Goal: Task Accomplishment & Management: Use online tool/utility

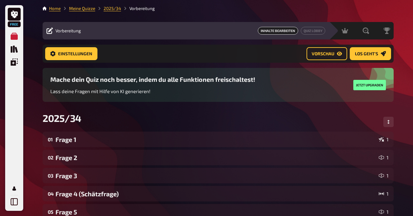
scroll to position [365, 0]
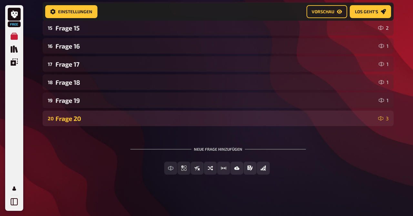
click at [101, 114] on div "20 Frage 20 3" at bounding box center [218, 118] width 351 height 16
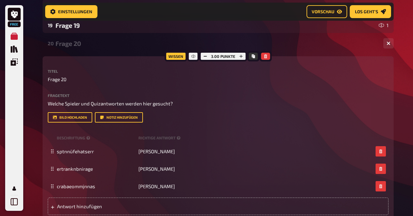
scroll to position [439, 0]
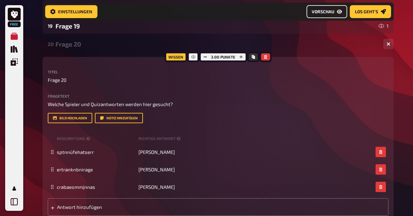
click at [322, 12] on span "Vorschau" at bounding box center [323, 11] width 23 height 5
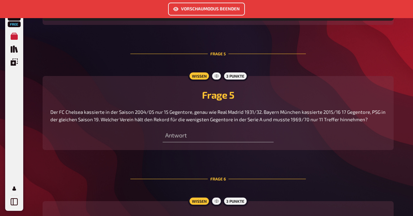
scroll to position [811, 0]
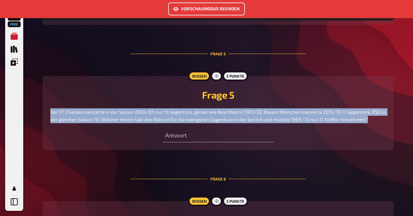
drag, startPoint x: 376, startPoint y: 114, endPoint x: 51, endPoint y: 106, distance: 325.1
click at [51, 108] on p "Der FC Chelsea kassierte in der Saison 2004/05 nur 15 Gegentore, genau wie Real…" at bounding box center [218, 115] width 336 height 15
copy span "Der FC Chelsea kassierte in der Saison 2004/05 nur 15 Gegentore, genau wie Real…"
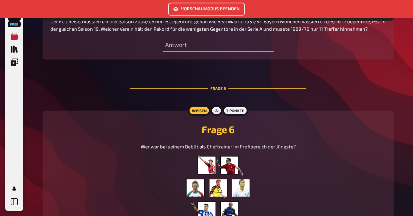
scroll to position [871, 0]
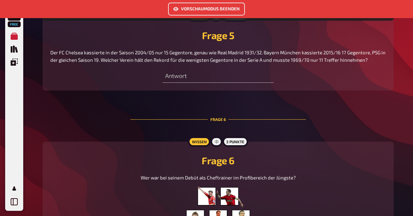
click at [199, 10] on button "Vorschaumodus beenden" at bounding box center [206, 9] width 77 height 13
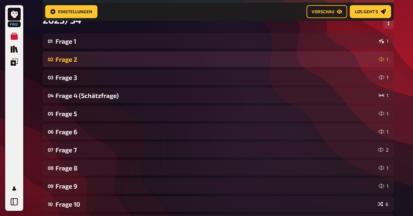
scroll to position [102, 0]
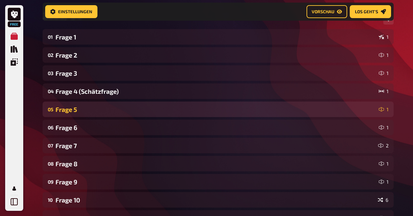
click at [99, 112] on div "Frage 5" at bounding box center [216, 109] width 321 height 7
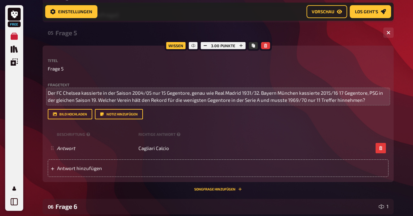
scroll to position [179, 0]
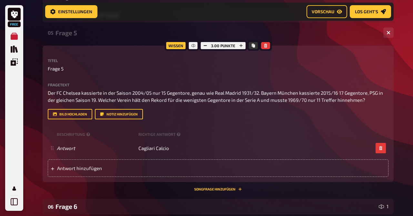
click at [33, 149] on div "Free Meine Quizze Quiz Sammlung Einblendungen Profil Home Meine Quizze 2025/34 …" at bounding box center [206, 189] width 413 height 736
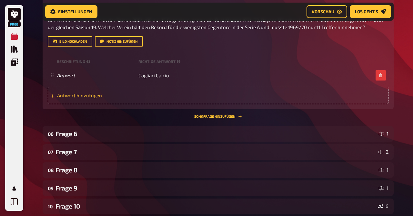
scroll to position [257, 0]
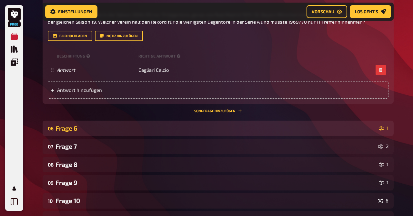
click at [86, 129] on div "Frage 6" at bounding box center [216, 127] width 321 height 7
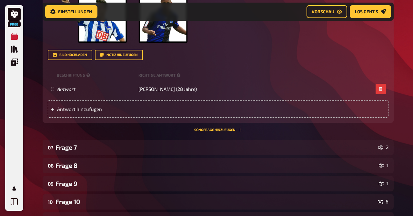
scroll to position [587, 0]
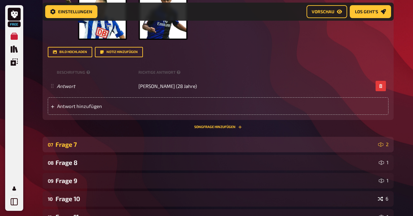
click at [82, 149] on div "07 Frage 7 2" at bounding box center [218, 145] width 351 height 16
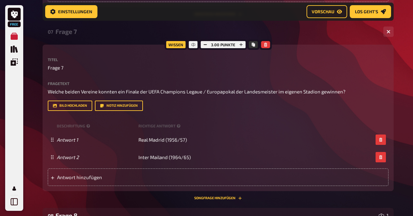
scroll to position [699, 0]
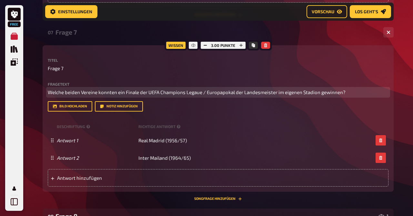
click at [133, 95] on span "Welche beiden Vereine konnten ein Finale der UEFA Champions Legaue / Europapoka…" at bounding box center [197, 92] width 298 height 6
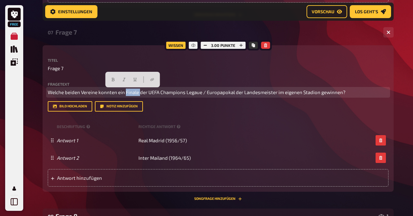
click at [133, 95] on span "Welche beiden Vereine konnten ein Finale der UEFA Champions Legaue / Europapoka…" at bounding box center [197, 92] width 298 height 6
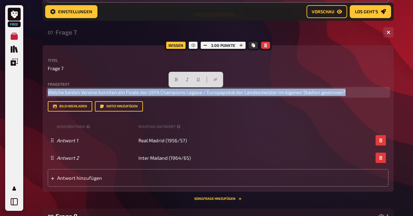
click at [133, 95] on span "Welche beiden Vereine konnten ein Finale der UEFA Champions Legaue / Europapoka…" at bounding box center [197, 92] width 298 height 6
copy span "Welche beiden Vereine konnten ein Finale der UEFA Champions Legaue / Europapoka…"
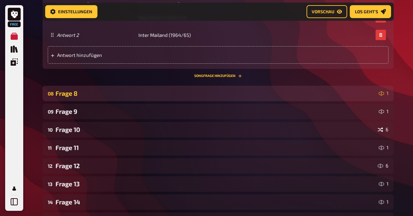
scroll to position [822, 0]
click at [69, 93] on div "Frage 8" at bounding box center [216, 92] width 321 height 7
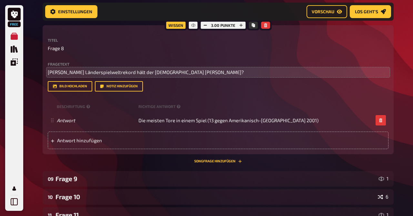
scroll to position [903, 0]
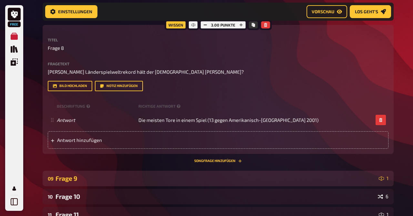
click at [75, 176] on div "Frage 9" at bounding box center [216, 177] width 321 height 7
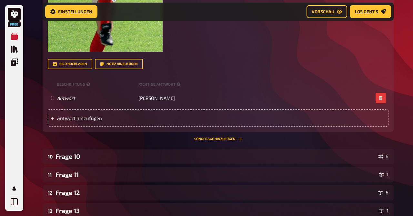
scroll to position [1271, 0]
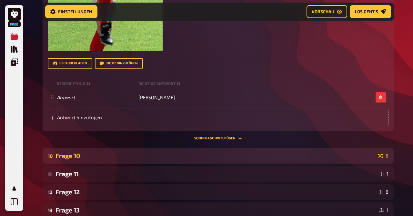
click at [76, 150] on div "10 Frage 10 6" at bounding box center [218, 156] width 351 height 16
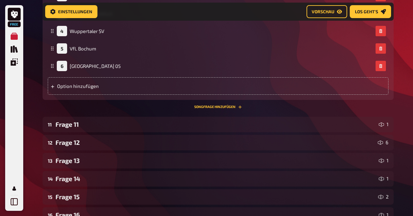
scroll to position [1556, 0]
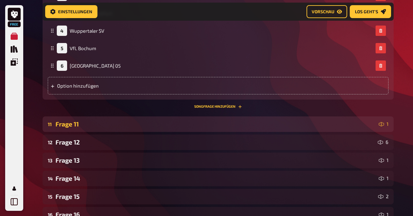
click at [71, 120] on div "11 Frage 11 1" at bounding box center [218, 124] width 351 height 16
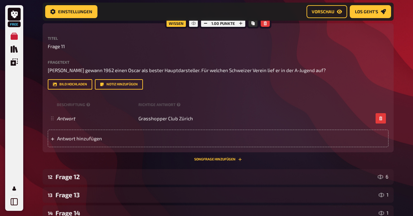
scroll to position [1670, 0]
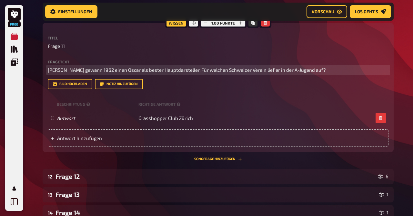
click at [75, 71] on span "Maximilian Schell gewann 1962 einen Oscar als bester Hauptdarsteller. Für welch…" at bounding box center [187, 70] width 278 height 6
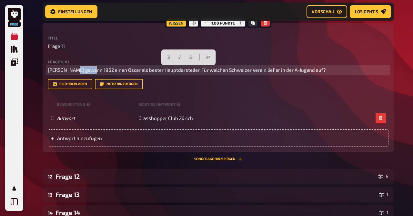
click at [75, 71] on span "Maximilian Schell gewann 1962 einen Oscar als bester Hauptdarsteller. Für welch…" at bounding box center [187, 70] width 278 height 6
copy span "Maximilian Schell gewann 1962 einen Oscar als bester Hauptdarsteller. Für welch…"
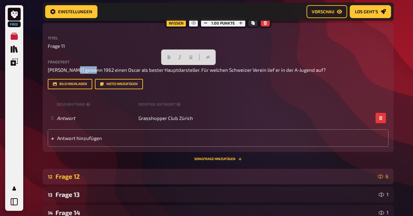
click at [69, 176] on div "Frage 12" at bounding box center [216, 176] width 320 height 7
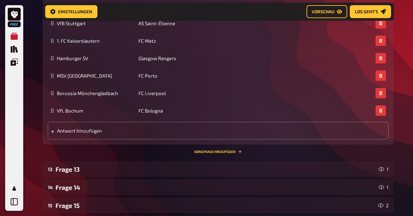
scroll to position [2111, 0]
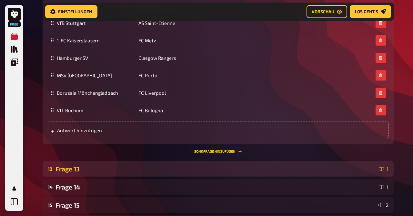
click at [81, 171] on div "Frage 13" at bounding box center [216, 168] width 321 height 7
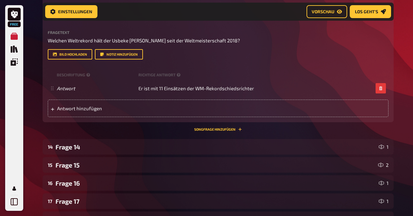
scroll to position [2299, 0]
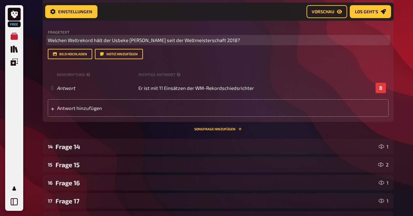
click at [75, 42] on span "Welchen Weltrekord hält der Usbeke Ravshan Ermatov seit der Weltmeisterschaft 2…" at bounding box center [144, 40] width 193 height 6
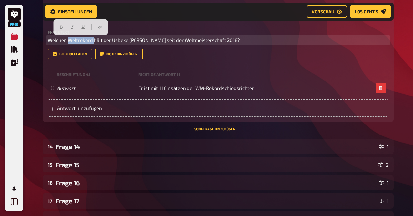
click at [75, 42] on span "Welchen Weltrekord hält der Usbeke Ravshan Ermatov seit der Weltmeisterschaft 2…" at bounding box center [144, 40] width 193 height 6
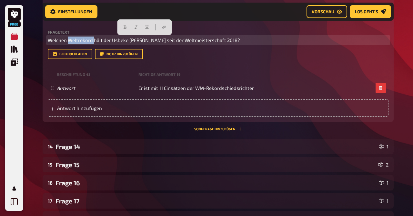
click at [75, 42] on span "Welchen Weltrekord hält der Usbeke Ravshan Ermatov seit der Weltmeisterschaft 2…" at bounding box center [144, 40] width 193 height 6
copy span "Welchen Weltrekord hält der Usbeke Ravshan Ermatov seit der Weltmeisterschaft 2…"
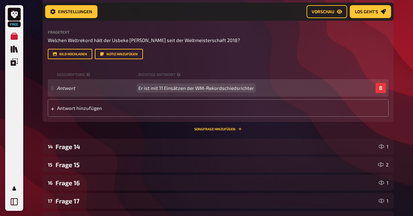
click at [199, 89] on span "Er ist mit 11 Einsätzen der WM-Rekordschiedsrichter" at bounding box center [197, 88] width 116 height 6
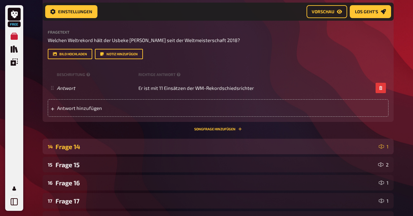
click at [84, 151] on div "14 Frage 14 1" at bounding box center [218, 147] width 351 height 16
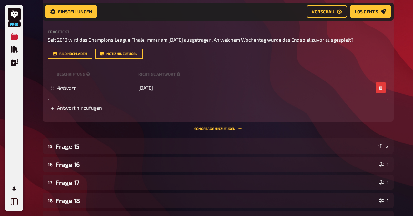
scroll to position [2467, 0]
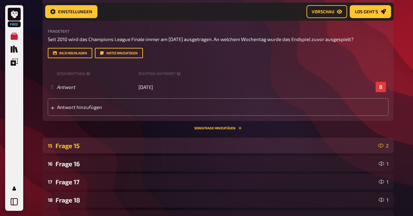
click at [84, 146] on div "Frage 15" at bounding box center [216, 145] width 320 height 7
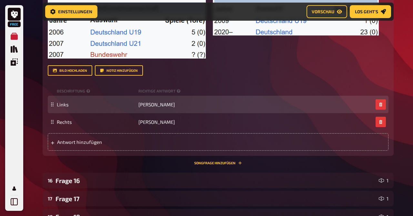
scroll to position [2796, 0]
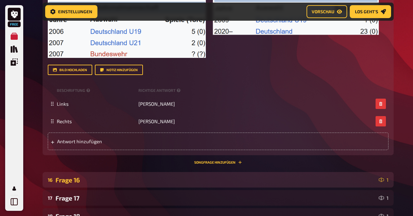
click at [78, 180] on div "Frage 16" at bounding box center [216, 179] width 321 height 7
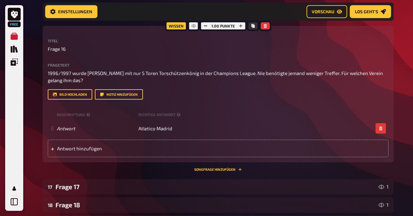
scroll to position [2964, 0]
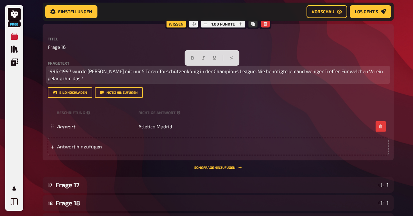
drag, startPoint x: 89, startPoint y: 77, endPoint x: 41, endPoint y: 60, distance: 51.1
copy span "1996/1997 wurde Milinko Pantic mit nur 5 Toren Torschützenkönig in der Champion…"
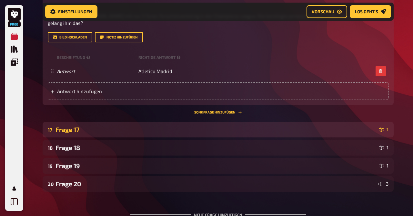
scroll to position [3021, 0]
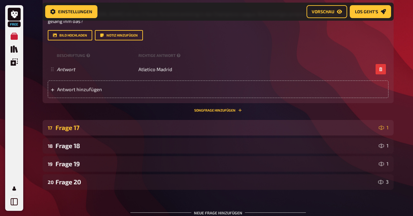
click at [86, 129] on div "Frage 17" at bounding box center [216, 127] width 321 height 7
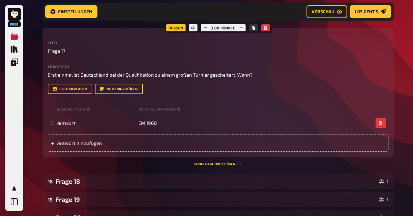
scroll to position [3134, 0]
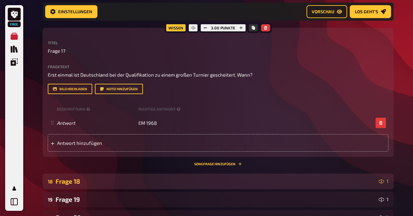
click at [83, 177] on div "Frage 18" at bounding box center [216, 180] width 321 height 7
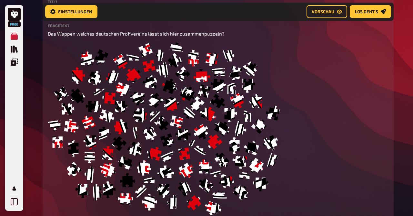
scroll to position [3342, 0]
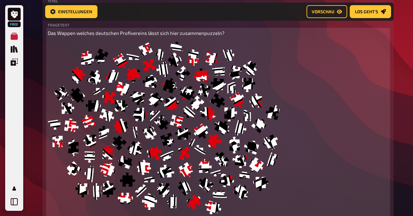
click at [132, 120] on img at bounding box center [164, 128] width 232 height 173
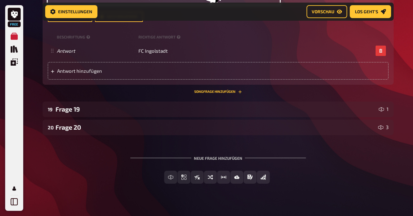
scroll to position [3560, 0]
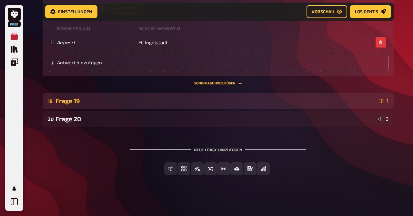
click at [78, 102] on div "Frage 19" at bounding box center [216, 100] width 321 height 7
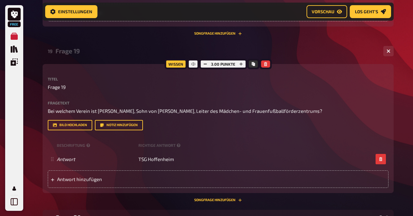
scroll to position [3610, 0]
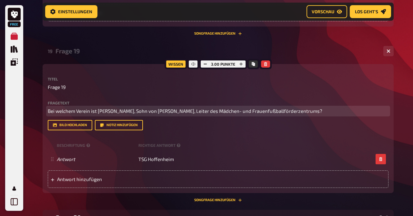
click at [95, 109] on span "Bei welchem Verein ist Ralf Zwanziger, Sohn von Theo Zwanziger, Leiter des Mädc…" at bounding box center [185, 111] width 275 height 6
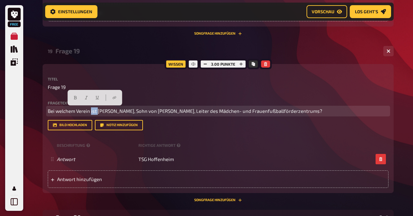
click at [95, 109] on span "Bei welchem Verein ist Ralf Zwanziger, Sohn von Theo Zwanziger, Leiter des Mädc…" at bounding box center [185, 111] width 275 height 6
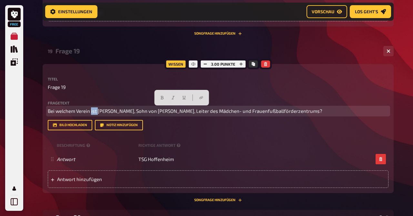
click at [95, 109] on span "Bei welchem Verein ist Ralf Zwanziger, Sohn von Theo Zwanziger, Leiter des Mädc…" at bounding box center [185, 111] width 275 height 6
copy span "Bei welchem Verein ist Ralf Zwanziger, Sohn von Theo Zwanziger, Leiter des Mädc…"
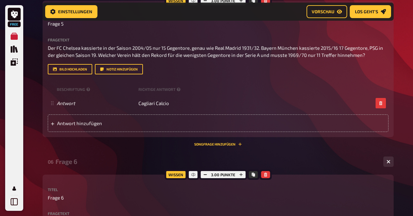
scroll to position [0, 0]
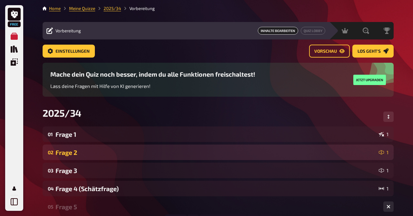
click at [76, 154] on div "Frage 2" at bounding box center [216, 152] width 321 height 7
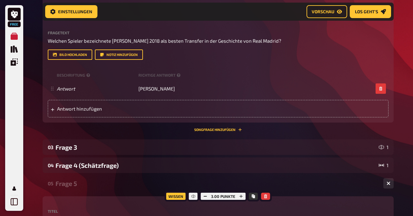
scroll to position [191, 0]
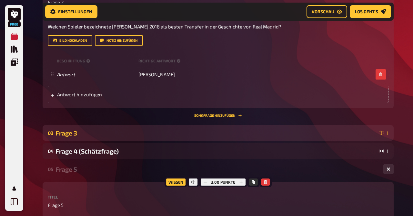
click at [71, 134] on div "Frage 3" at bounding box center [216, 132] width 321 height 7
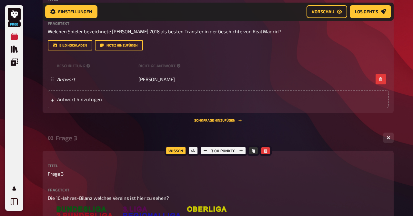
scroll to position [0, 0]
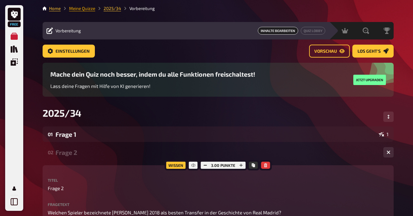
click at [89, 10] on link "Meine Quizze" at bounding box center [82, 8] width 26 height 5
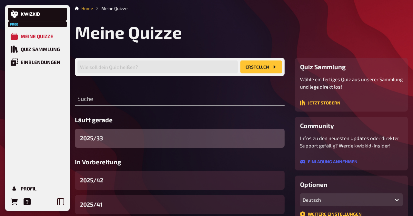
click at [111, 144] on div "2025/33" at bounding box center [180, 138] width 210 height 19
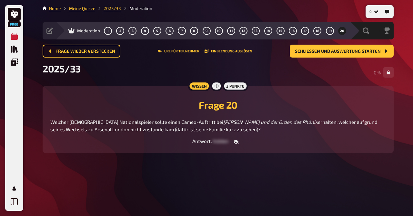
drag, startPoint x: 216, startPoint y: 129, endPoint x: 50, endPoint y: 118, distance: 166.4
click at [50, 118] on div "Frage 20 Welcher englische Nationalspieler sollte einen Cameo-Auftritt bei Harr…" at bounding box center [218, 113] width 336 height 39
copy p "Welcher englische Nationalspieler sollte einen Cameo-Auftritt bei Harry Potter …"
click at [235, 141] on icon "button" at bounding box center [236, 142] width 5 height 4
click at [245, 143] on icon "button" at bounding box center [247, 142] width 5 height 4
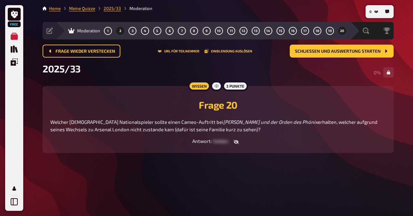
click at [123, 29] on button "2" at bounding box center [120, 31] width 10 height 10
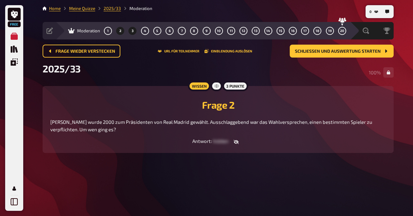
click at [132, 30] on span "3" at bounding box center [133, 31] width 2 height 4
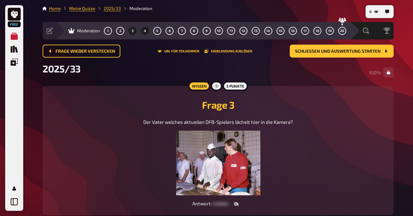
click at [143, 31] on button "4" at bounding box center [145, 31] width 10 height 10
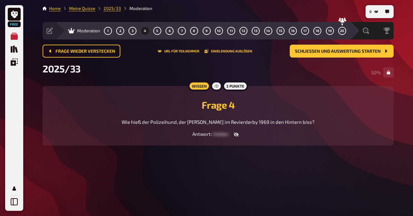
click at [148, 122] on span "Wie hieß der Polizeihund, der Friedel Rausch im Revierderby 1969 in den Hintern…" at bounding box center [218, 122] width 193 height 6
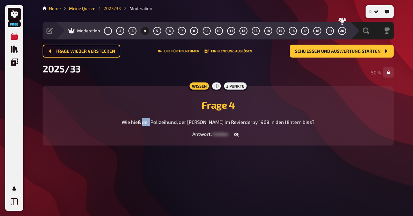
click at [148, 122] on span "Wie hieß der Polizeihund, der Friedel Rausch im Revierderby 1969 in den Hintern…" at bounding box center [218, 122] width 193 height 6
click at [158, 30] on span "5" at bounding box center [157, 31] width 2 height 4
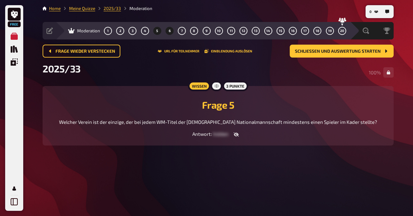
click at [174, 32] on button "6" at bounding box center [170, 31] width 10 height 10
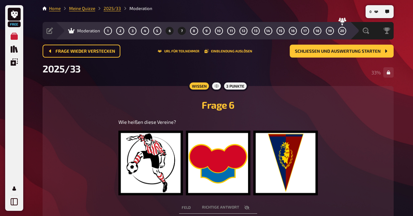
click at [181, 30] on button "7" at bounding box center [182, 31] width 10 height 10
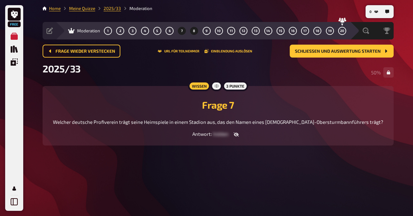
click at [197, 31] on button "8" at bounding box center [194, 31] width 10 height 10
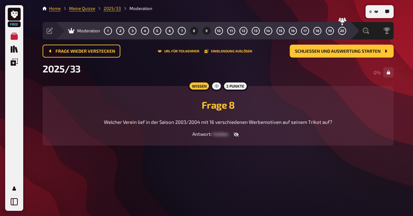
click at [205, 28] on button "9" at bounding box center [207, 31] width 10 height 10
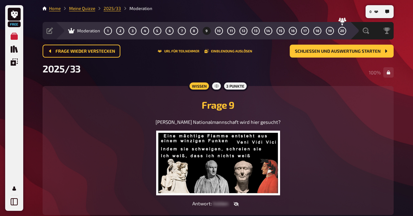
click at [234, 164] on img at bounding box center [218, 163] width 124 height 65
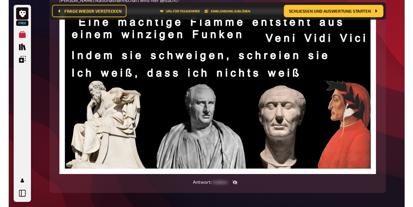
scroll to position [153, 0]
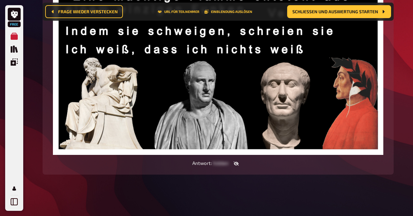
click at [237, 167] on button "button" at bounding box center [237, 163] width 16 height 6
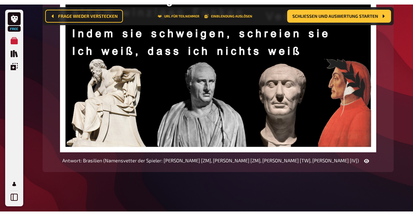
scroll to position [146, 0]
